Goal: Transaction & Acquisition: Book appointment/travel/reservation

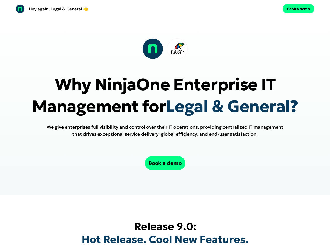
click at [165, 9] on div "Hey again, Legal & General 👋 Book a demo" at bounding box center [165, 9] width 330 height 18
click at [89, 9] on div "Hey again, Legal & General 👋" at bounding box center [90, 8] width 148 height 9
click at [241, 9] on div "Book a demo" at bounding box center [241, 8] width 148 height 9
click at [299, 9] on button "Book a demo" at bounding box center [299, 8] width 32 height 9
click at [165, 49] on div at bounding box center [164, 48] width 45 height 21
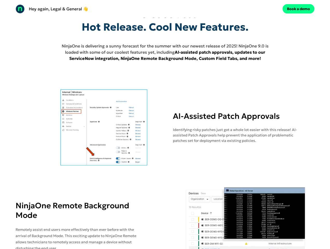
click at [165, 106] on img at bounding box center [104, 127] width 177 height 78
